Goal: Find specific page/section: Find specific page/section

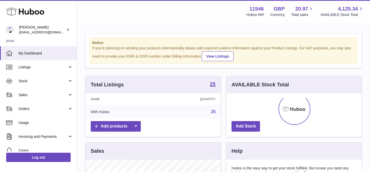
scroll to position [80, 135]
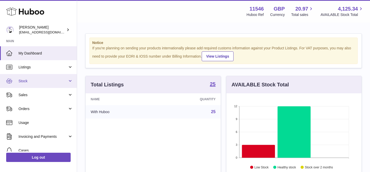
click at [41, 82] on span "Stock" at bounding box center [42, 81] width 49 height 5
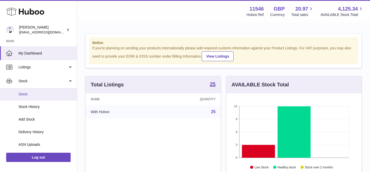
click at [39, 94] on span "Stock" at bounding box center [45, 94] width 54 height 5
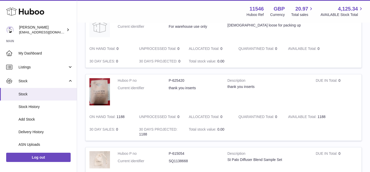
scroll to position [591, 0]
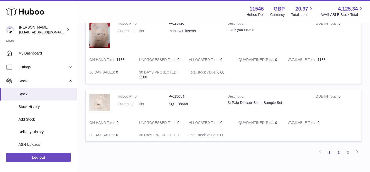
click at [337, 151] on link "2" at bounding box center [338, 152] width 9 height 9
